Goal: Information Seeking & Learning: Learn about a topic

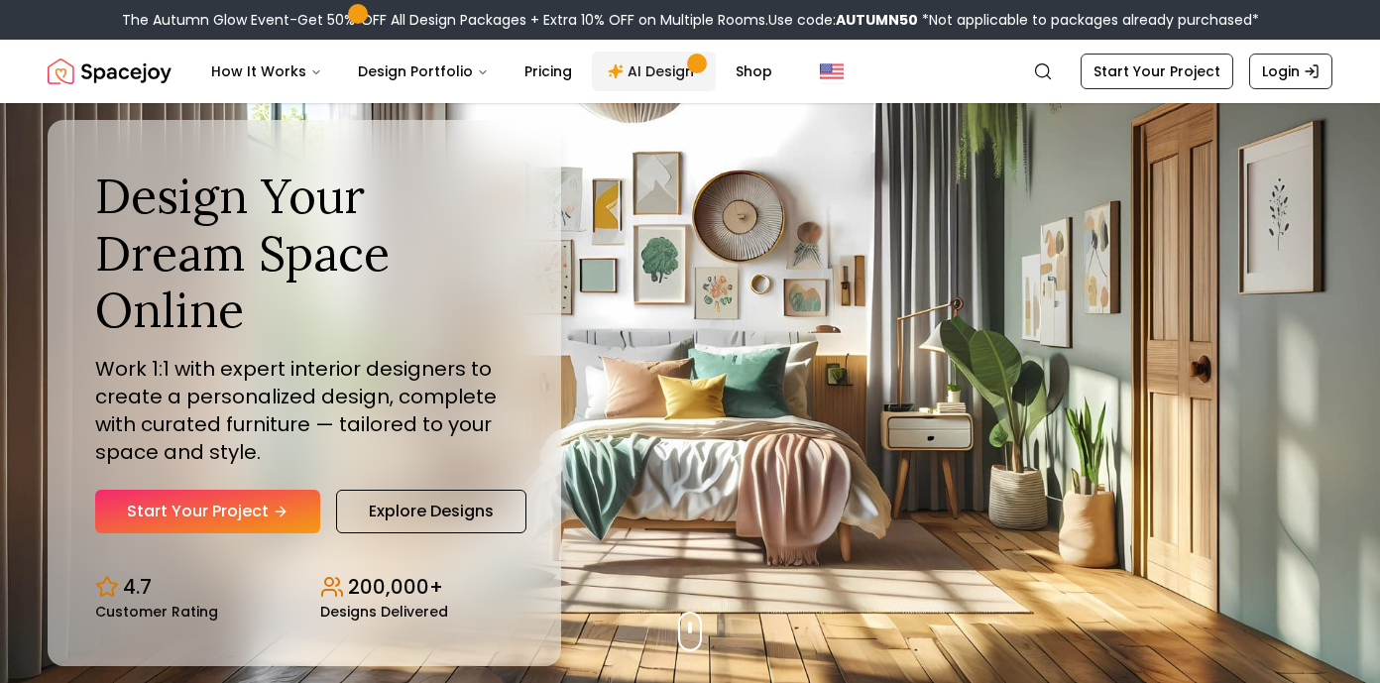
click at [653, 71] on link "AI Design" at bounding box center [654, 72] width 124 height 40
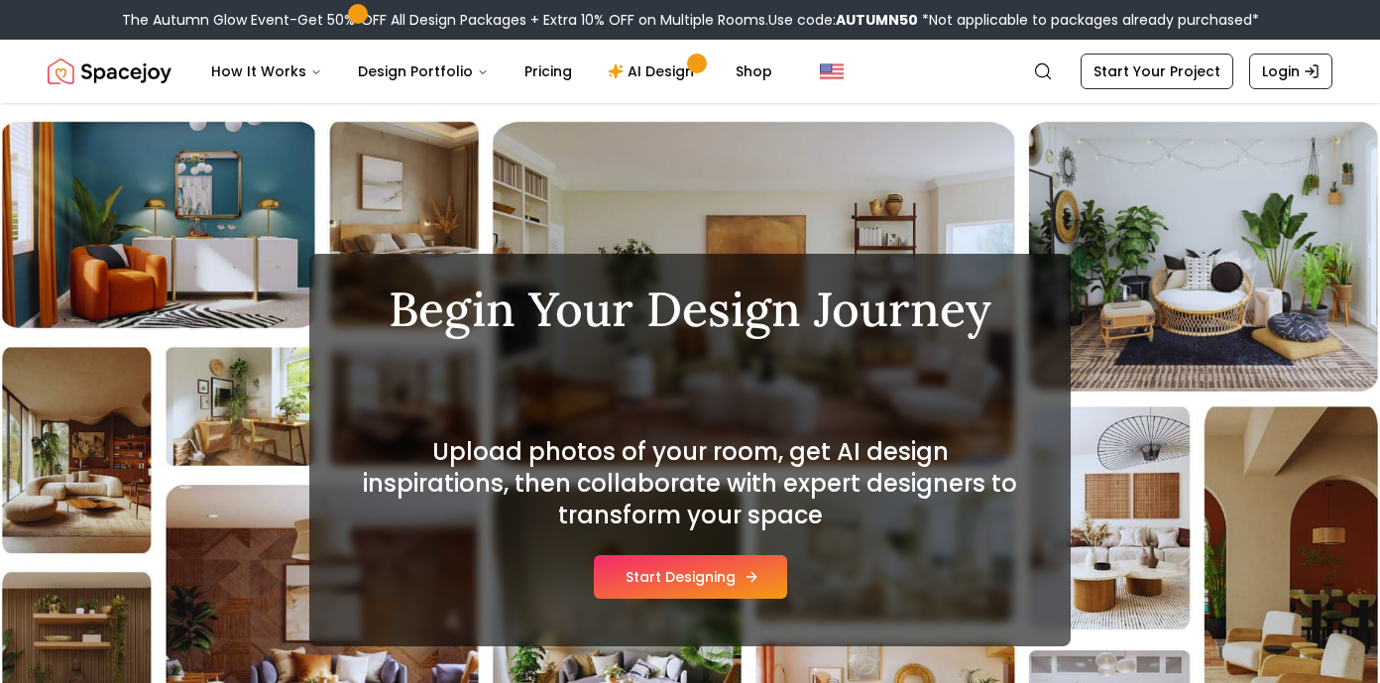
click at [734, 582] on button "Start Designing" at bounding box center [690, 577] width 193 height 44
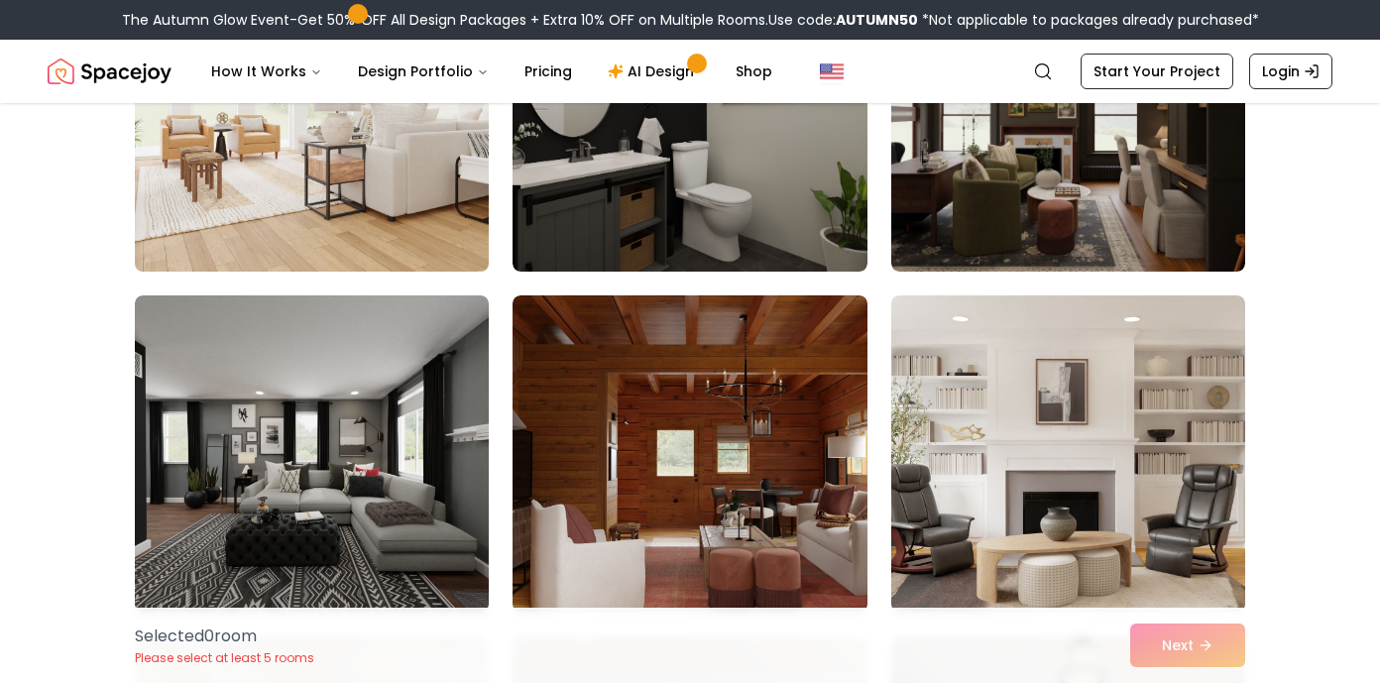
scroll to position [342, 0]
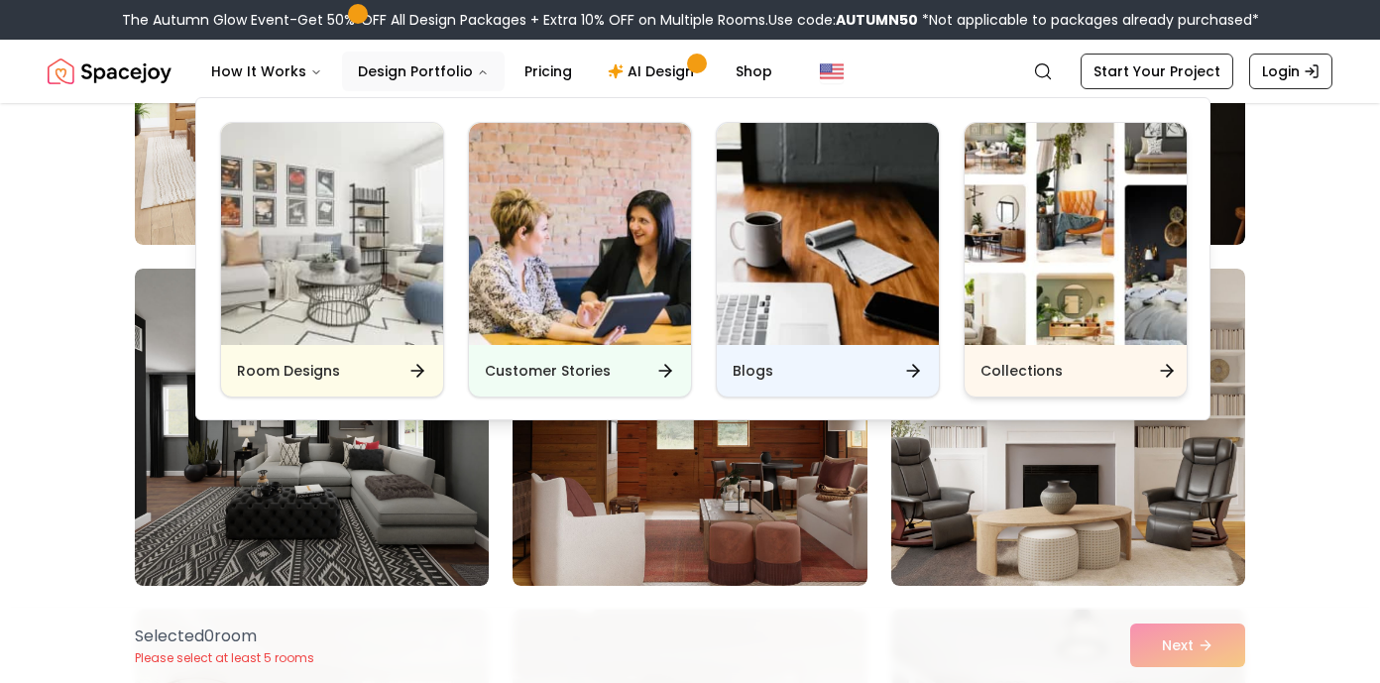
click at [1038, 374] on h6 "Collections" at bounding box center [1021, 371] width 82 height 20
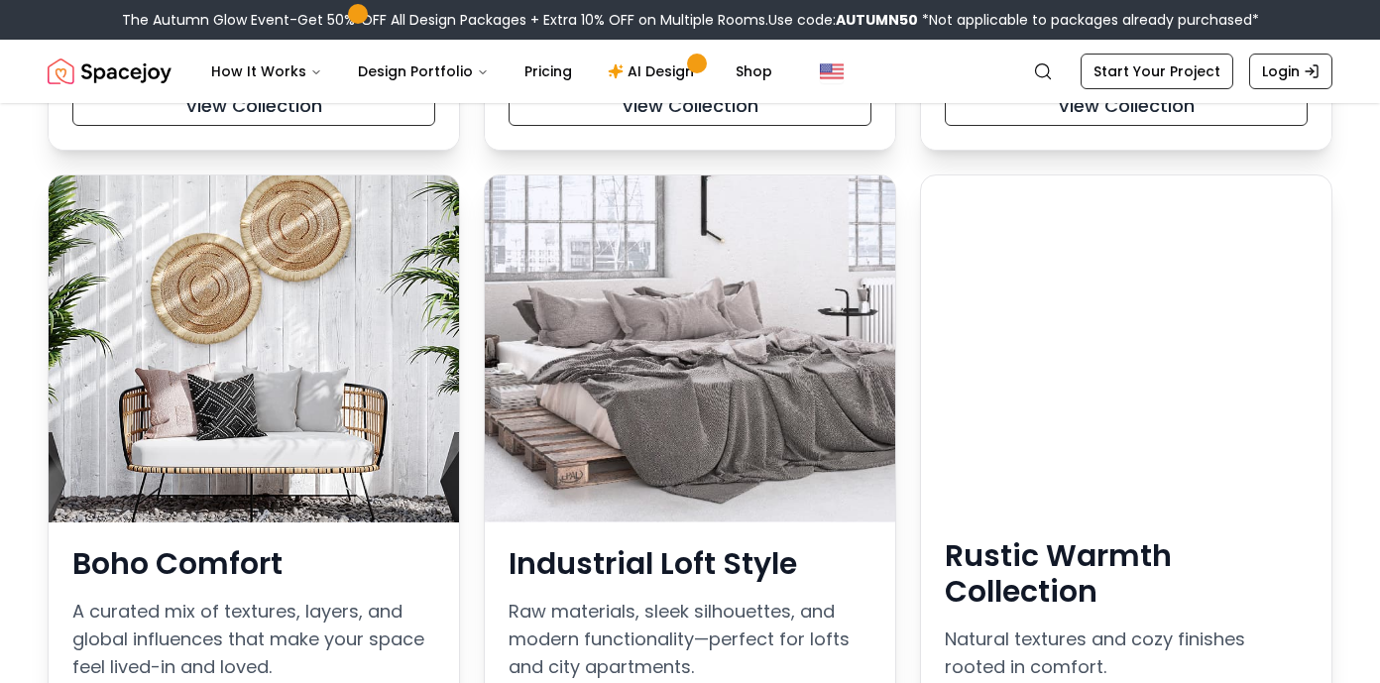
scroll to position [971, 0]
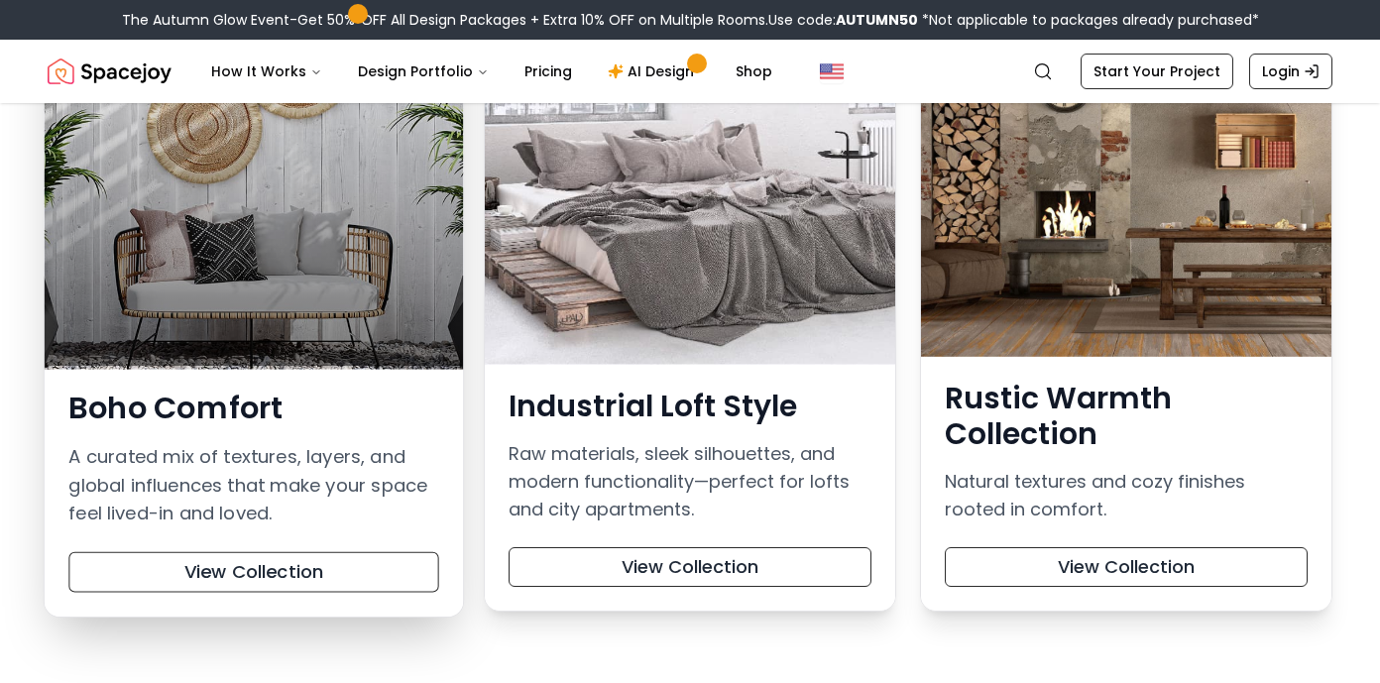
click at [357, 271] on div at bounding box center [254, 189] width 418 height 354
